Goal: Check status: Check status

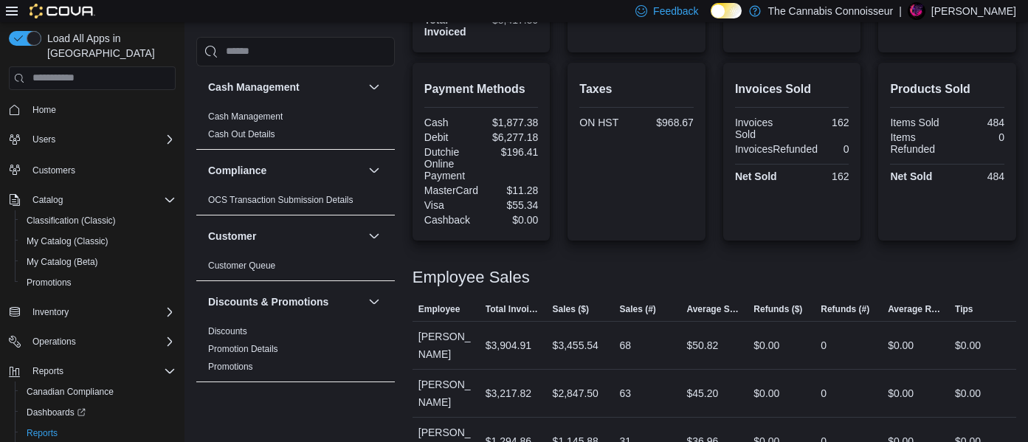
scroll to position [511, 0]
